Goal: Check status: Check status

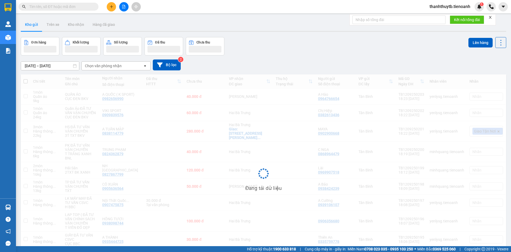
click at [77, 9] on input "text" at bounding box center [60, 7] width 63 height 6
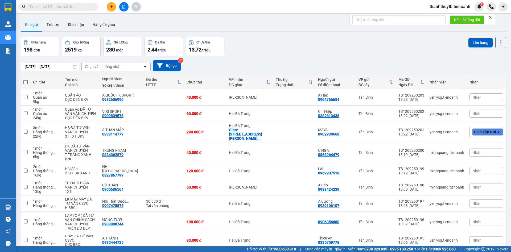
paste input "0942602961"
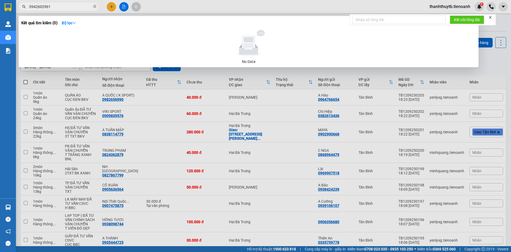
type input "0942602961"
click at [224, 7] on div at bounding box center [255, 126] width 511 height 252
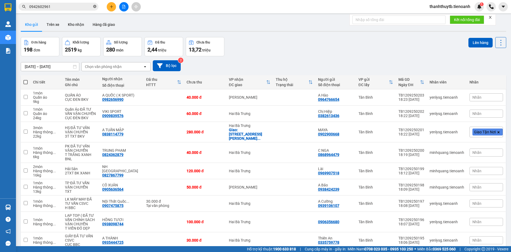
click at [95, 8] on icon "close-circle" at bounding box center [94, 6] width 3 height 3
click at [162, 6] on div "Kết quả tìm kiếm ( 0 ) Bộ lọc No Data thanhthuytb.tienoanh 1" at bounding box center [255, 6] width 511 height 13
click at [186, 6] on div "Kết quả tìm kiếm ( 0 ) Bộ lọc No Data thanhthuytb.tienoanh 1" at bounding box center [255, 6] width 511 height 13
click at [296, 43] on div "Đơn hàng 198 đơn Khối lượng 2519 kg Số lượng 280 món Đã thu 2,44 triệu Chưa thu…" at bounding box center [264, 46] width 486 height 19
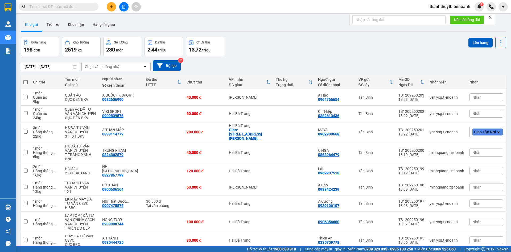
click at [296, 43] on div "Đơn hàng 198 đơn Khối lượng 2519 kg Số lượng 280 món Đã thu 2,44 triệu Chưa thu…" at bounding box center [264, 46] width 486 height 19
click at [221, 6] on div "Kết quả tìm kiếm ( 0 ) Bộ lọc No Data thanhthuytb.tienoanh 1" at bounding box center [255, 6] width 511 height 13
click at [89, 5] on input "text" at bounding box center [60, 7] width 63 height 6
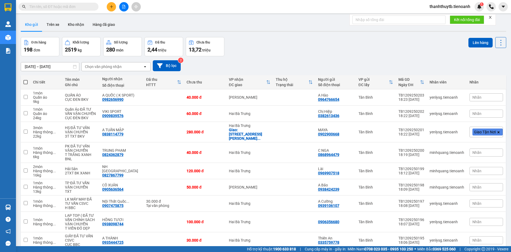
paste input "0916692220"
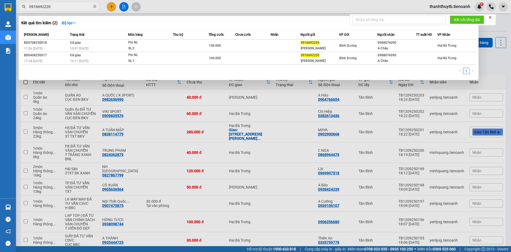
type input "0916692220"
click at [259, 10] on div at bounding box center [255, 126] width 511 height 252
click at [74, 7] on input "0916692220" at bounding box center [60, 7] width 63 height 6
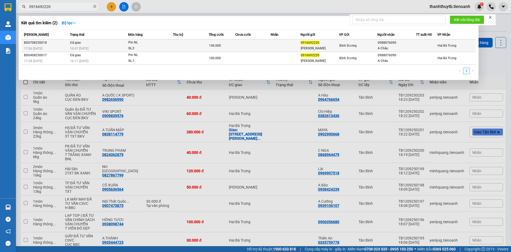
click at [106, 41] on td "Đã giao 10:07 [DATE]" at bounding box center [98, 45] width 59 height 13
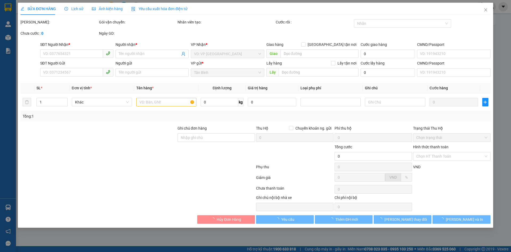
type input "0988076090"
type input "A Châu"
type input "0916692220"
type input "[PERSON_NAME]"
type input "140.000"
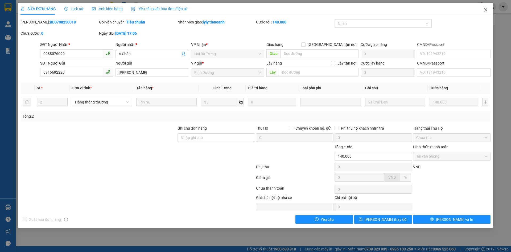
click at [483, 11] on span "Close" at bounding box center [485, 10] width 15 height 15
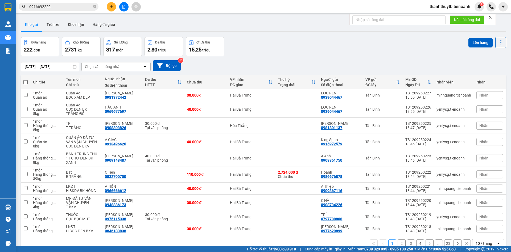
click at [174, 5] on div "Kết quả tìm kiếm ( 2 ) Bộ lọc Mã ĐH Trạng thái Món hàng Thu hộ Tổng cước Chưa c…" at bounding box center [255, 6] width 511 height 13
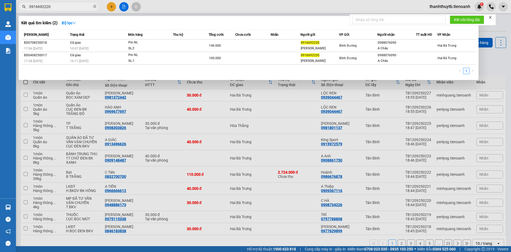
click at [65, 5] on input "0916692220" at bounding box center [60, 7] width 63 height 6
click at [184, 5] on div at bounding box center [255, 126] width 511 height 252
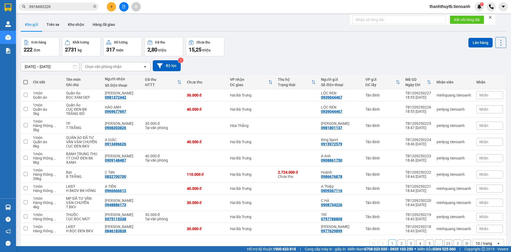
click at [82, 7] on input "0916692220" at bounding box center [60, 7] width 63 height 6
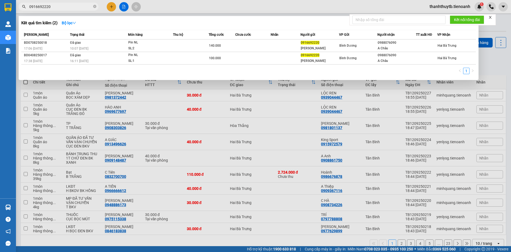
click at [82, 7] on input "0916692220" at bounding box center [60, 7] width 63 height 6
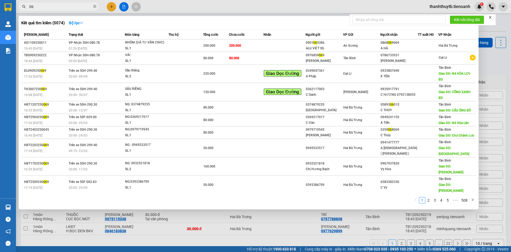
type input "0"
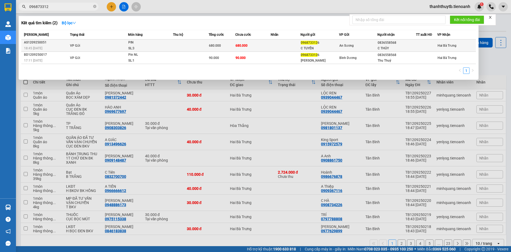
type input "096873312"
click at [154, 43] on div "PIN" at bounding box center [148, 43] width 40 height 6
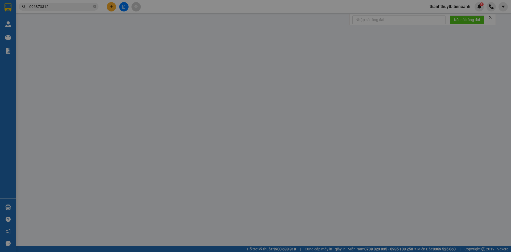
type input "0836558568"
type input "C THỦY"
type input "0968733126"
type input "C TUYỀN"
type input "680.000"
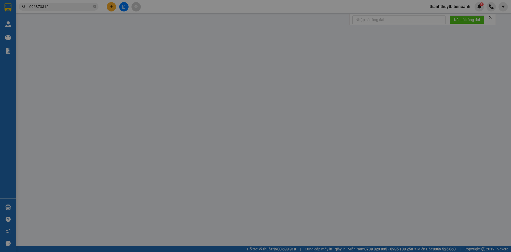
type input "680.000"
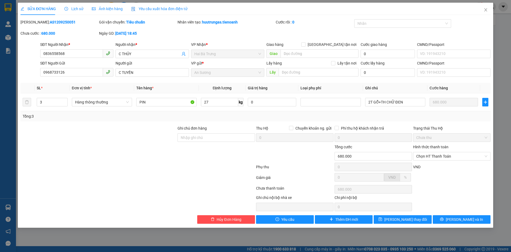
click at [74, 26] on div "[PERSON_NAME]: AS1209250051" at bounding box center [59, 24] width 79 height 11
click at [484, 10] on icon "close" at bounding box center [486, 10] width 4 height 4
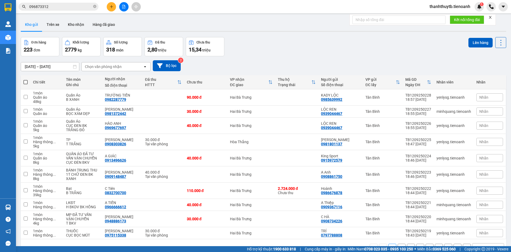
click at [65, 8] on input "096873312" at bounding box center [60, 7] width 63 height 6
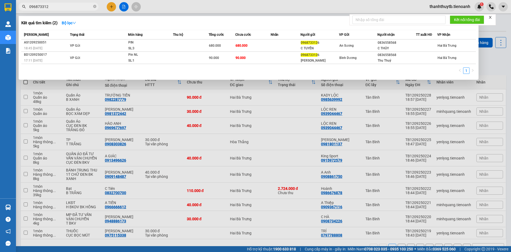
click at [167, 9] on div at bounding box center [255, 126] width 511 height 252
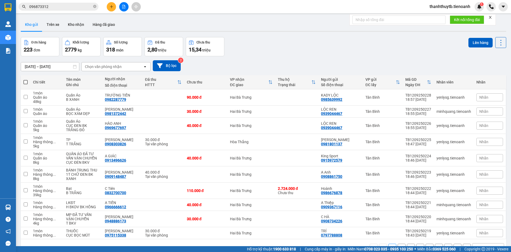
click at [77, 6] on input "096873312" at bounding box center [60, 7] width 63 height 6
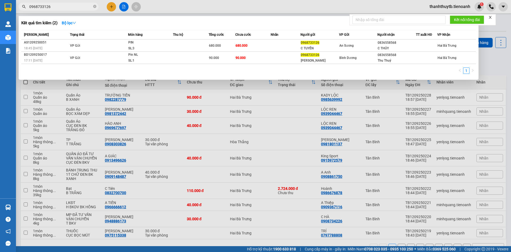
click at [77, 6] on input "0968733126" at bounding box center [60, 7] width 63 height 6
type input "0968733126"
click at [153, 5] on div at bounding box center [255, 126] width 511 height 252
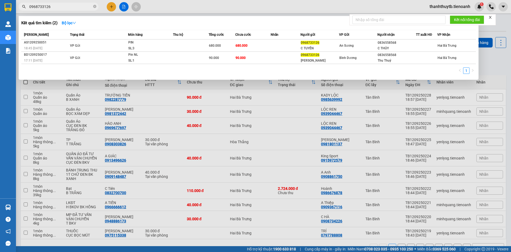
click at [85, 9] on input "0968733126" at bounding box center [60, 7] width 63 height 6
click at [335, 10] on div at bounding box center [255, 126] width 511 height 252
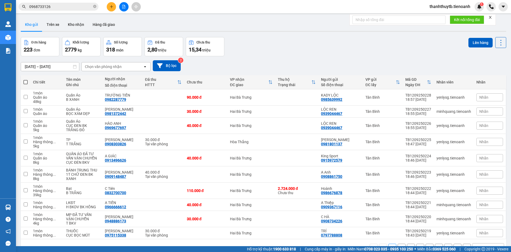
click at [74, 9] on input "0968733126" at bounding box center [60, 7] width 63 height 6
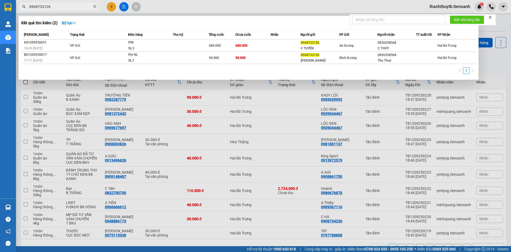
click at [185, 7] on div at bounding box center [255, 126] width 511 height 252
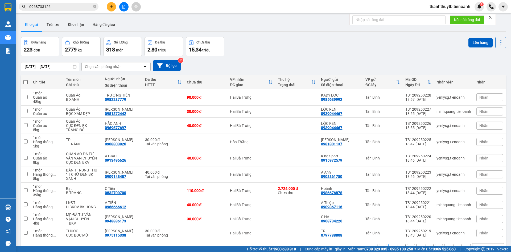
click at [185, 7] on div "Kết quả tìm kiếm ( 2 ) Bộ lọc Mã ĐH Trạng thái Món hàng Thu hộ Tổng cước Chưa c…" at bounding box center [255, 6] width 511 height 13
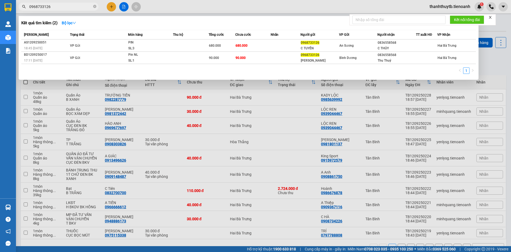
click at [61, 8] on input "0968733126" at bounding box center [60, 7] width 63 height 6
click at [187, 3] on div at bounding box center [255, 126] width 511 height 252
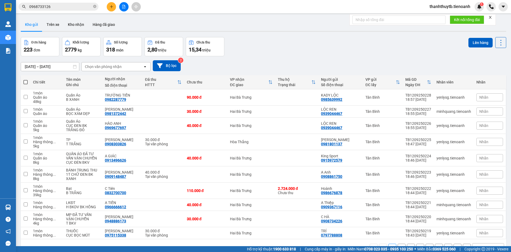
click at [77, 9] on input "0968733126" at bounding box center [60, 7] width 63 height 6
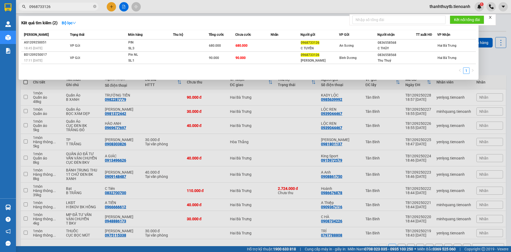
click at [233, 8] on div at bounding box center [255, 126] width 511 height 252
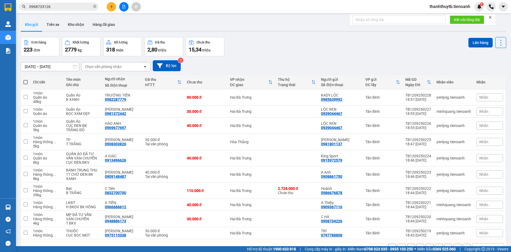
click at [198, 11] on div "Kết quả tìm kiếm ( 2 ) Bộ lọc Mã ĐH Trạng thái Món hàng Thu hộ Tổng cước Chưa c…" at bounding box center [255, 6] width 511 height 13
click at [256, 17] on div "ver 1.8.143 Kho gửi Trên xe Kho nhận Hàng đã giao Đơn hàng 223 đơn Khối lượng 2…" at bounding box center [264, 142] width 490 height 252
click at [257, 9] on div "Kết quả tìm kiếm ( 2 ) Bộ lọc Mã ĐH Trạng thái Món hàng Thu hộ Tổng cước Chưa c…" at bounding box center [255, 6] width 511 height 13
click at [241, 8] on div "Kết quả tìm kiếm ( 2 ) Bộ lọc Mã ĐH Trạng thái Món hàng Thu hộ Tổng cước Chưa c…" at bounding box center [255, 6] width 511 height 13
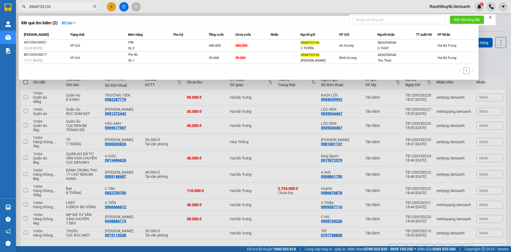
click at [76, 6] on input "0968733126" at bounding box center [60, 7] width 63 height 6
